Goal: Task Accomplishment & Management: Use online tool/utility

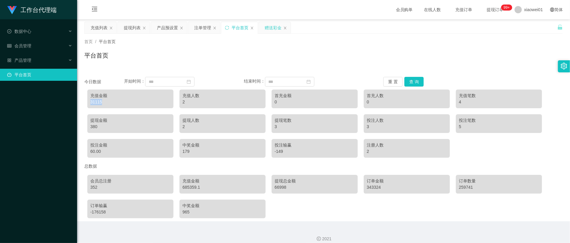
click at [276, 25] on div "赠送彩金" at bounding box center [273, 27] width 17 height 11
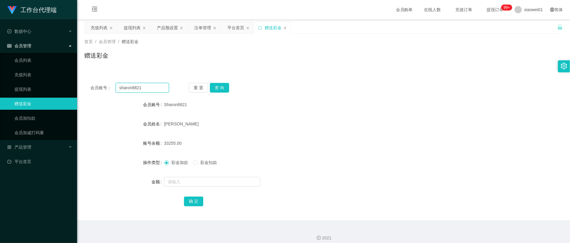
drag, startPoint x: 153, startPoint y: 88, endPoint x: -17, endPoint y: 74, distance: 170.8
click at [0, 74] on html "工作台代理端 数据中心 会员管理 会员列表 充值列表 提现列表 赠送彩金 会员加扣款 会员加减打码量 产品管理 开奖记录 注单管理 产品列表 即时注单 产品预…" at bounding box center [285, 121] width 570 height 243
paste input "leong1717"
type input "leong1717"
click at [220, 89] on button "查 询" at bounding box center [219, 88] width 19 height 10
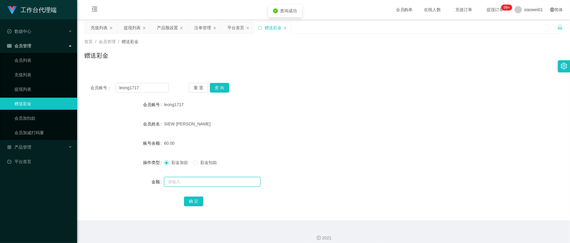
click at [189, 179] on input "text" at bounding box center [212, 182] width 96 height 10
type input "440"
click at [205, 209] on div "会员账号： leong1717 重 置 查 询 会员账号 leong1717 会员姓名 [PERSON_NAME] 账号余额 60.00 操作类型 彩金加款 …" at bounding box center [323, 148] width 479 height 143
click at [199, 204] on button "确 定" at bounding box center [193, 201] width 19 height 10
click at [366, 131] on form "会员账号 leong1717 会员姓名 SIEW KIM LEONG 账号余额 500.00 操作类型 彩金加款 彩金扣款 金额 确 定" at bounding box center [323, 152] width 479 height 108
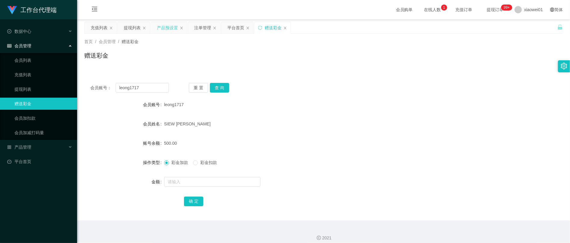
click at [159, 30] on div "产品预设置" at bounding box center [167, 27] width 21 height 11
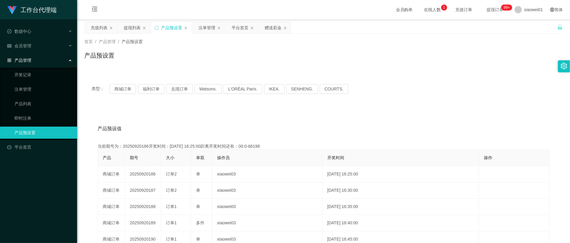
click at [148, 94] on div "类型： 商城订单 福利订单 兑现订单 Watsons. L'ORÉAL Paris. IKEA. SENHENG. COURTS." at bounding box center [323, 89] width 479 height 24
click at [150, 91] on button "福利订单" at bounding box center [151, 89] width 26 height 10
click at [123, 89] on button "商城订单" at bounding box center [123, 89] width 26 height 10
click at [202, 117] on div "产品预设值 添加期号 当前期号为：20250921119开奖时间：2025-09-21 10:50:00距离开奖时间还有：01:40 产品 期号 大小 单双 …" at bounding box center [323, 231] width 479 height 248
click at [117, 92] on button "商城订单" at bounding box center [123, 89] width 26 height 10
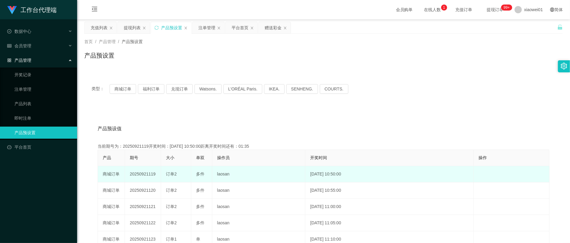
click at [134, 175] on td "20250921119" at bounding box center [143, 174] width 36 height 16
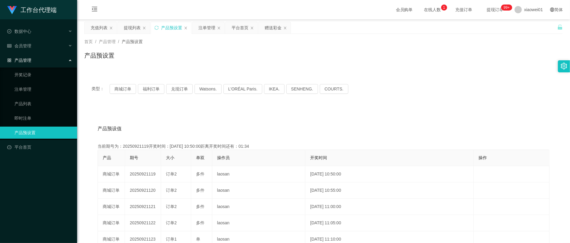
copy td "20250921119"
click at [207, 33] on div "注单管理" at bounding box center [206, 27] width 17 height 11
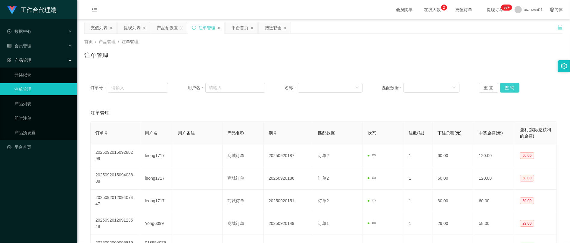
click at [511, 85] on button "查 询" at bounding box center [509, 88] width 19 height 10
